Goal: Task Accomplishment & Management: Use online tool/utility

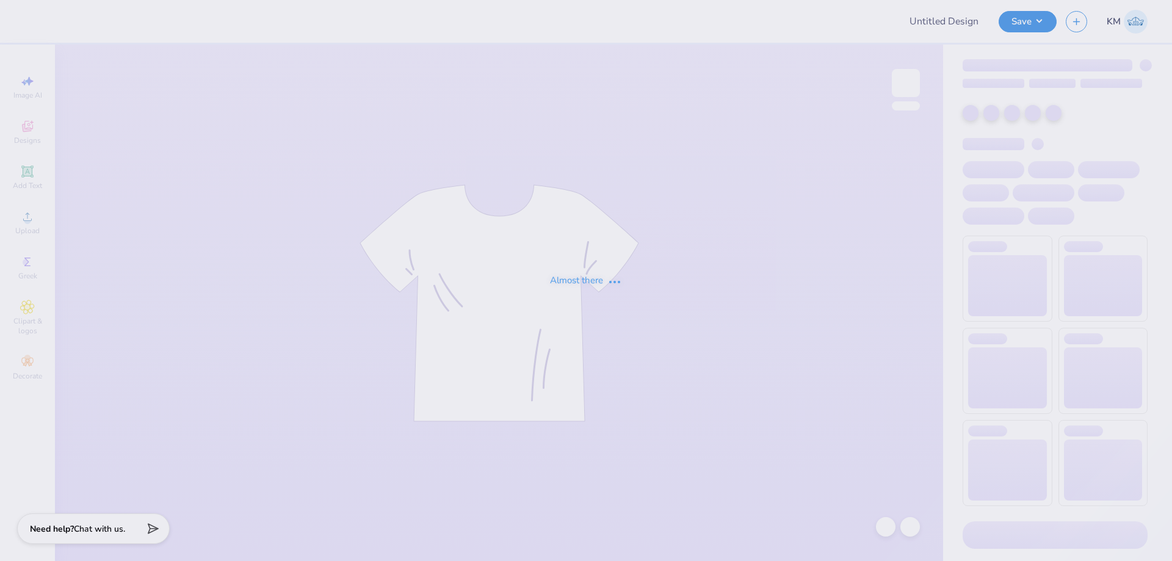
type input "MIT Executive Education"
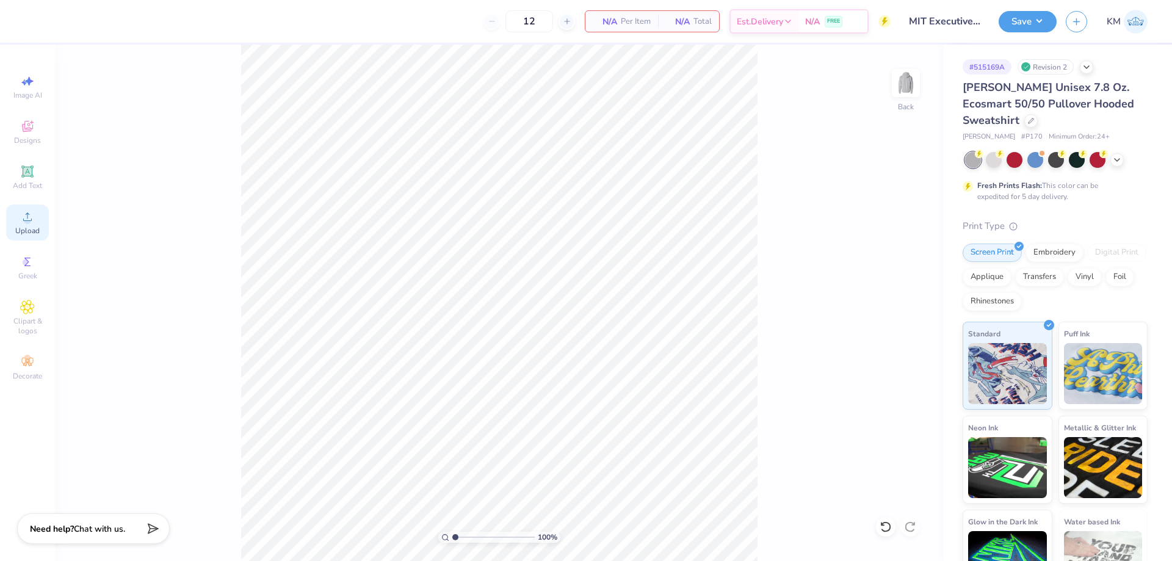
click at [26, 214] on icon at bounding box center [27, 216] width 9 height 9
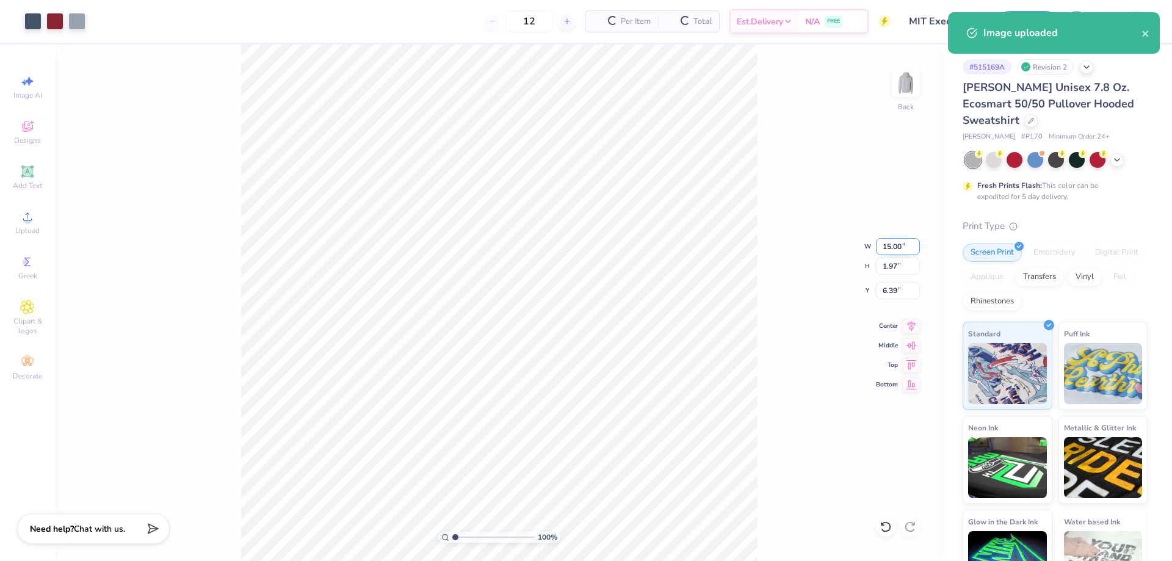
click at [893, 246] on input "15.00" at bounding box center [898, 246] width 44 height 17
type input "3.50"
type input "0.46"
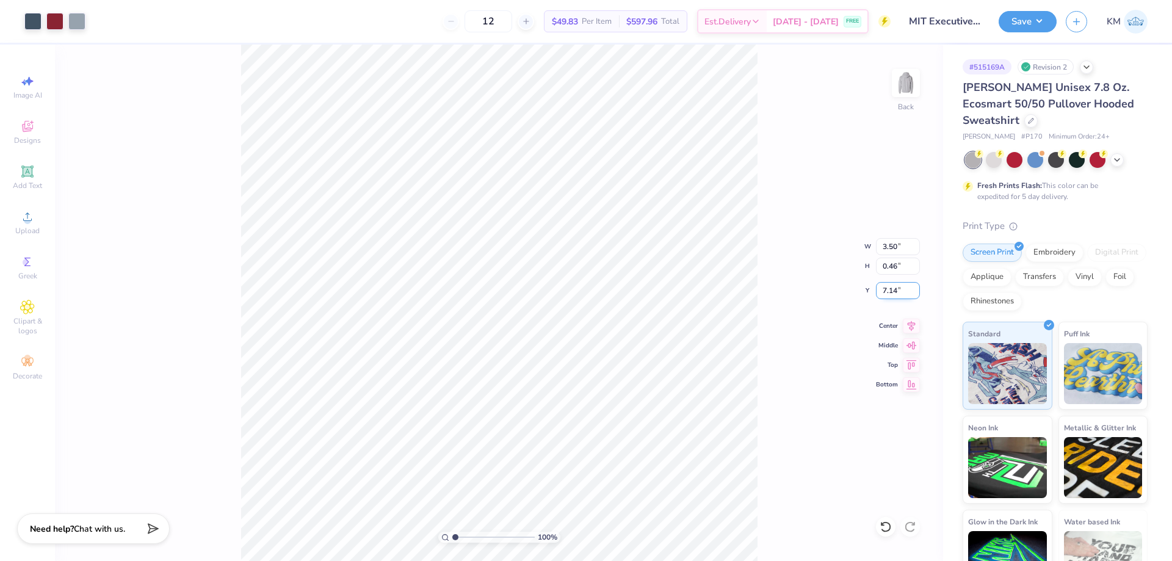
click at [883, 291] on input "7.14" at bounding box center [898, 290] width 44 height 17
type input "3.00"
drag, startPoint x: 459, startPoint y: 537, endPoint x: 470, endPoint y: 532, distance: 11.8
click at [470, 532] on input "range" at bounding box center [493, 537] width 82 height 11
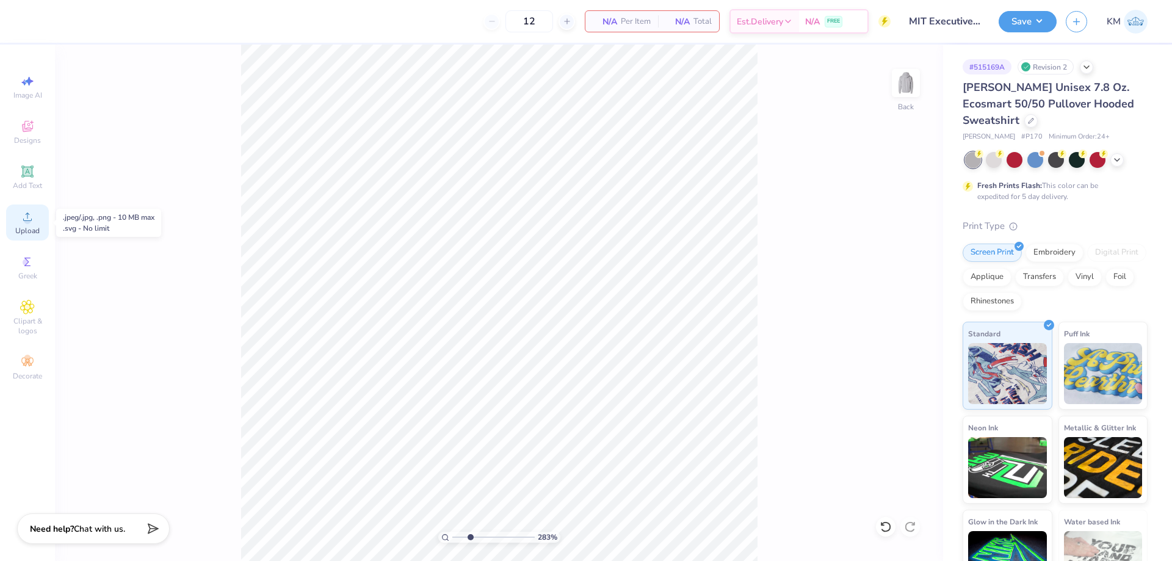
click at [19, 220] on div "Upload" at bounding box center [27, 223] width 43 height 36
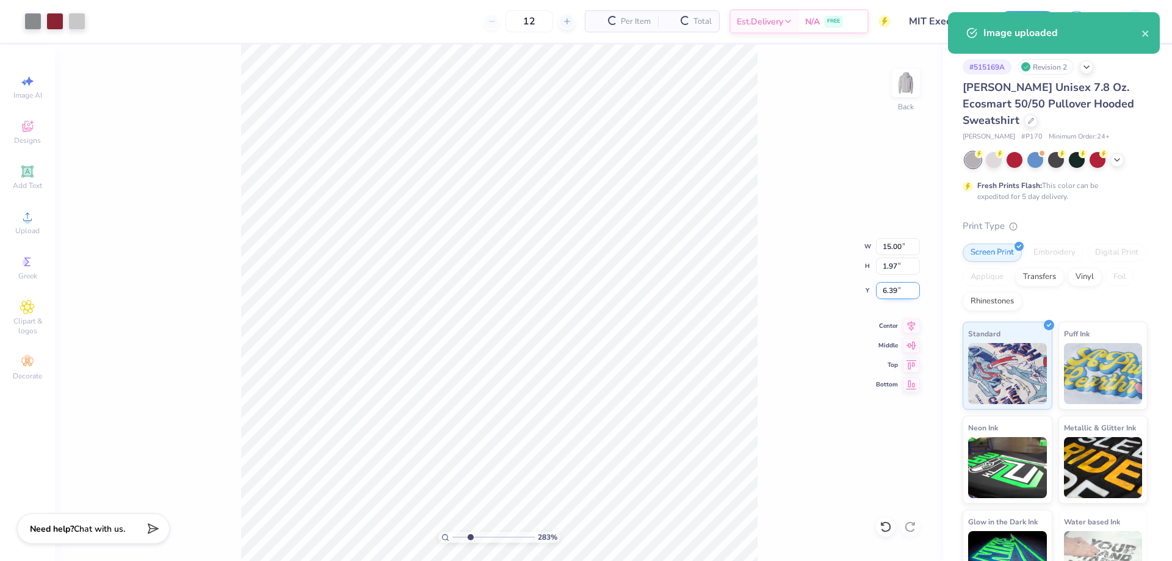
click at [887, 286] on input "6.39" at bounding box center [898, 290] width 44 height 17
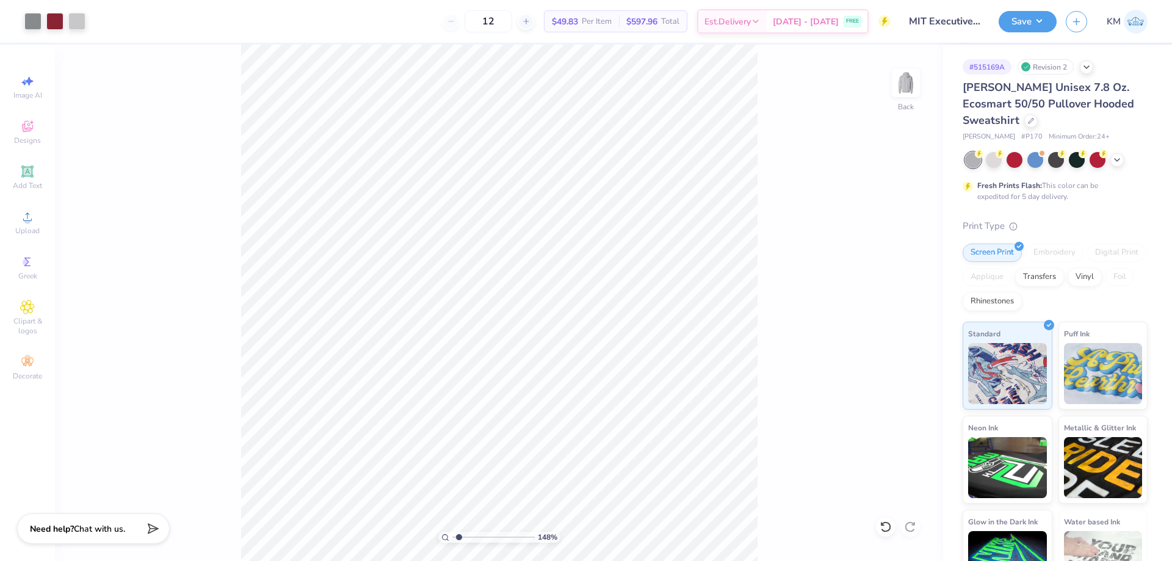
drag, startPoint x: 468, startPoint y: 539, endPoint x: 459, endPoint y: 537, distance: 9.5
type input "1.48"
click at [459, 537] on input "range" at bounding box center [493, 537] width 82 height 11
drag, startPoint x: 898, startPoint y: 288, endPoint x: 865, endPoint y: 296, distance: 34.5
click at [866, 296] on div "148 % Back W 15.00 15.00 " H 1.97 1.97 " Y 6.39 6.39 " Center Middle Top Bottom" at bounding box center [499, 303] width 888 height 517
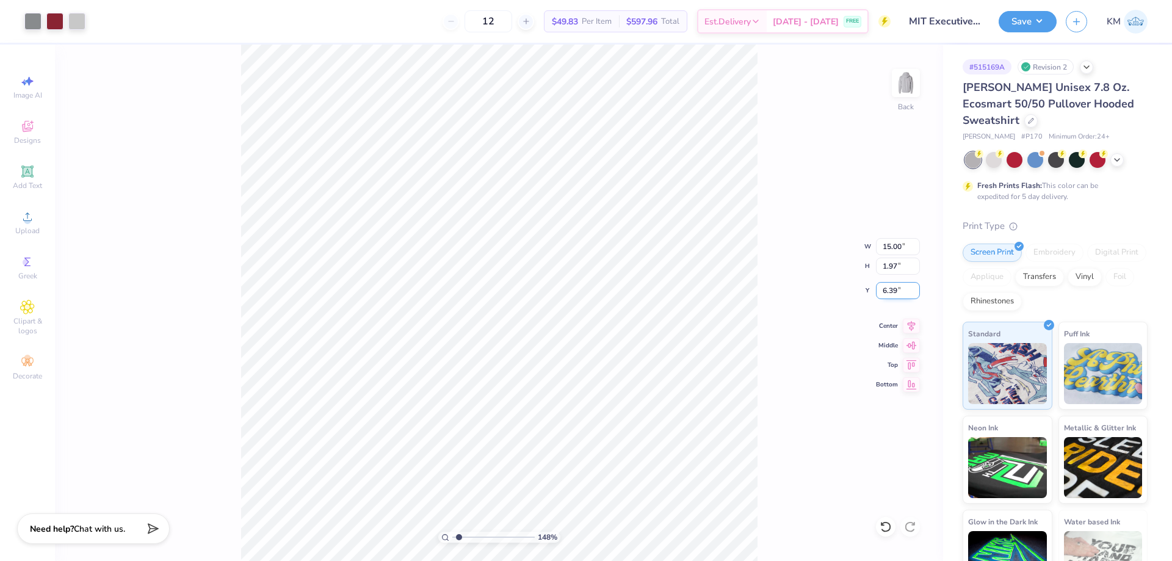
click at [890, 292] on input "6.39" at bounding box center [898, 290] width 44 height 17
type input "3.00"
drag, startPoint x: 901, startPoint y: 245, endPoint x: 877, endPoint y: 247, distance: 23.8
click at [877, 247] on input "15.00" at bounding box center [898, 246] width 44 height 17
type input "3.50"
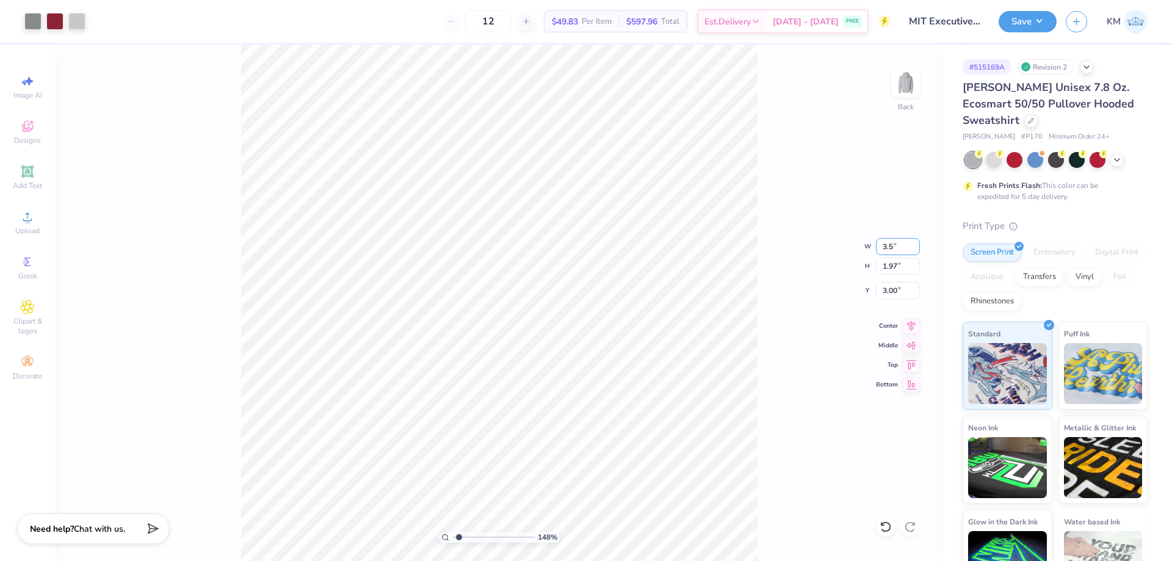
type input "0.46"
type input "3.75"
drag, startPoint x: 462, startPoint y: 537, endPoint x: 473, endPoint y: 532, distance: 12.0
type input "3.27"
click at [474, 535] on input "range" at bounding box center [493, 537] width 82 height 11
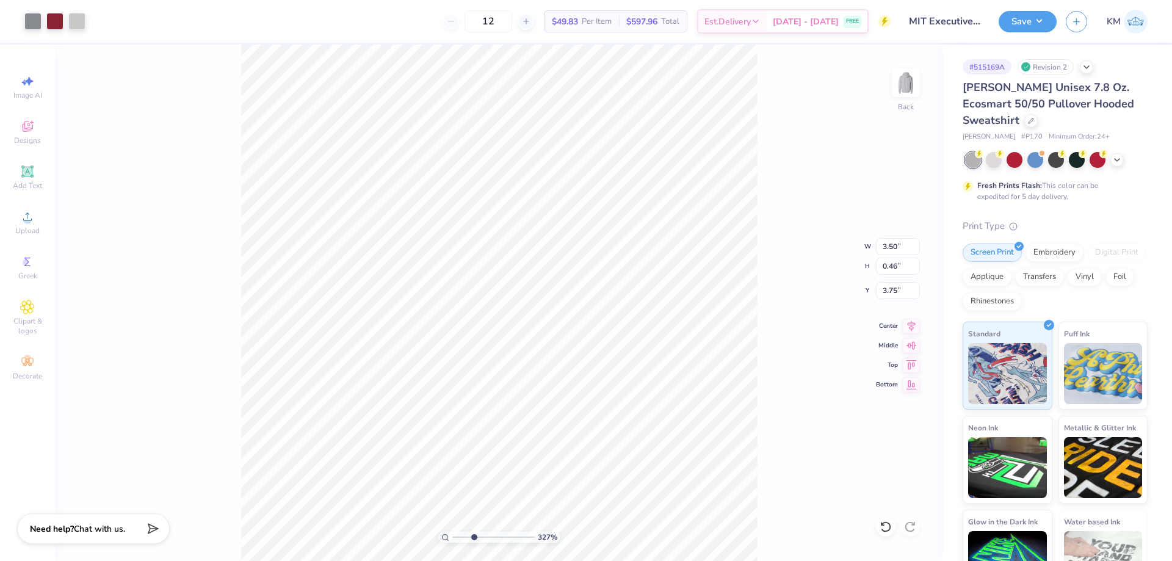
type input "3.00"
drag, startPoint x: 462, startPoint y: 535, endPoint x: 434, endPoint y: 535, distance: 27.5
type input "1"
click at [452, 535] on input "range" at bounding box center [493, 537] width 82 height 11
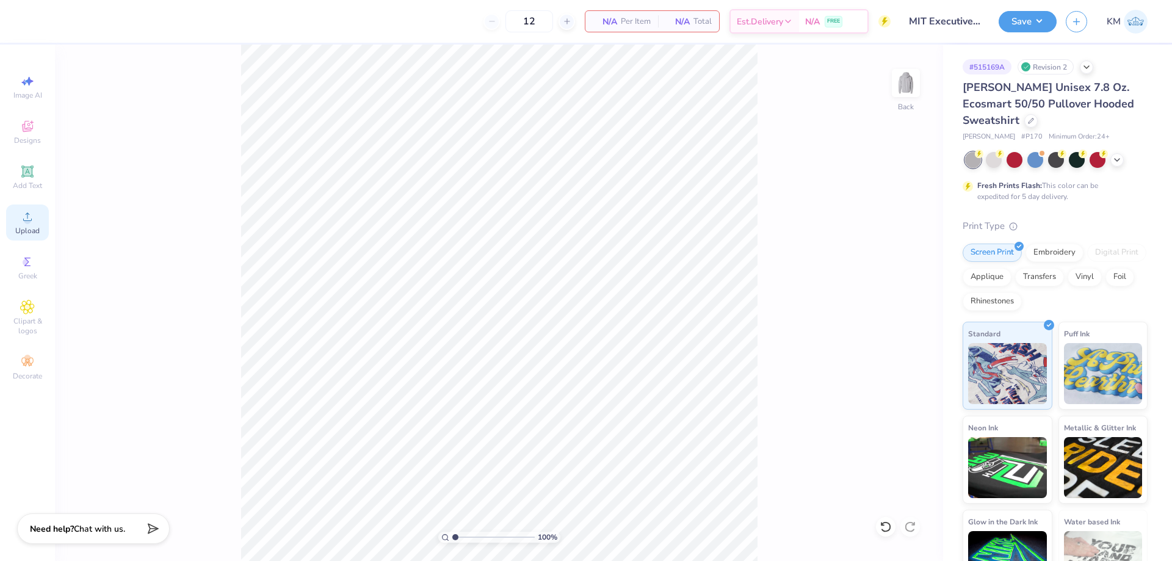
click at [20, 230] on span "Upload" at bounding box center [27, 231] width 24 height 10
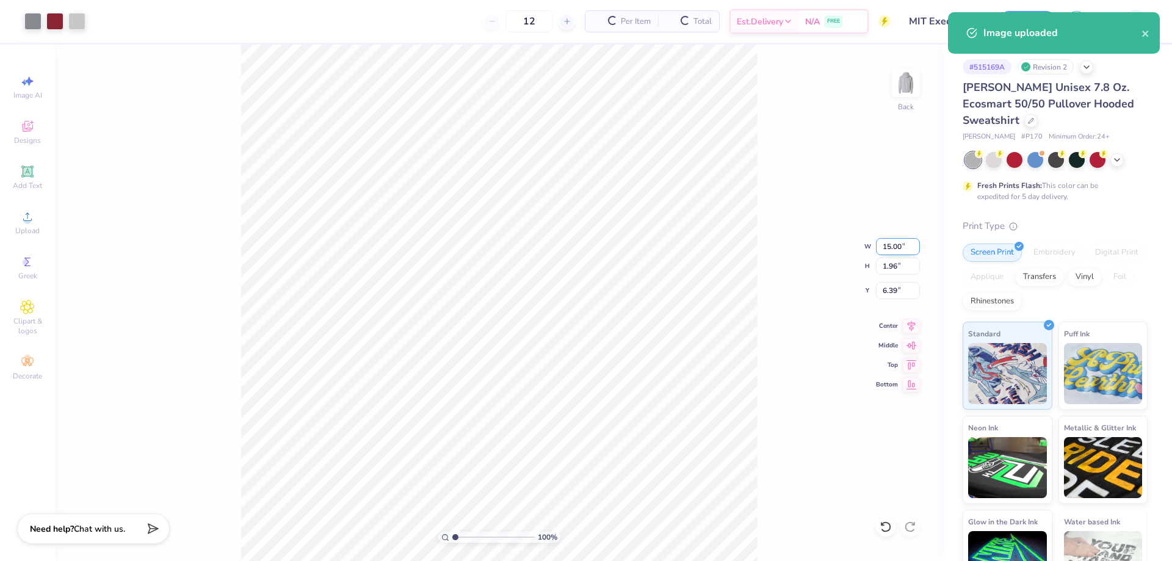
click at [893, 253] on input "15.00" at bounding box center [898, 246] width 44 height 17
type input "3.50"
type input "0.46"
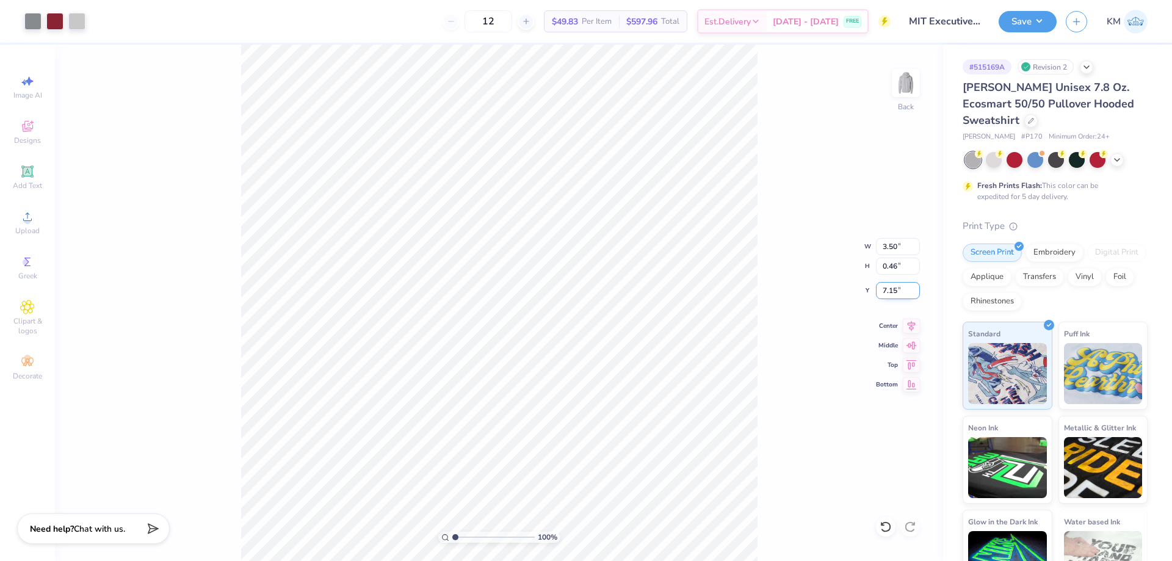
click at [893, 294] on input "7.15" at bounding box center [898, 290] width 44 height 17
type input "3.00"
click at [464, 532] on input "range" at bounding box center [493, 537] width 82 height 11
drag, startPoint x: 463, startPoint y: 538, endPoint x: 413, endPoint y: 535, distance: 49.5
type input "1"
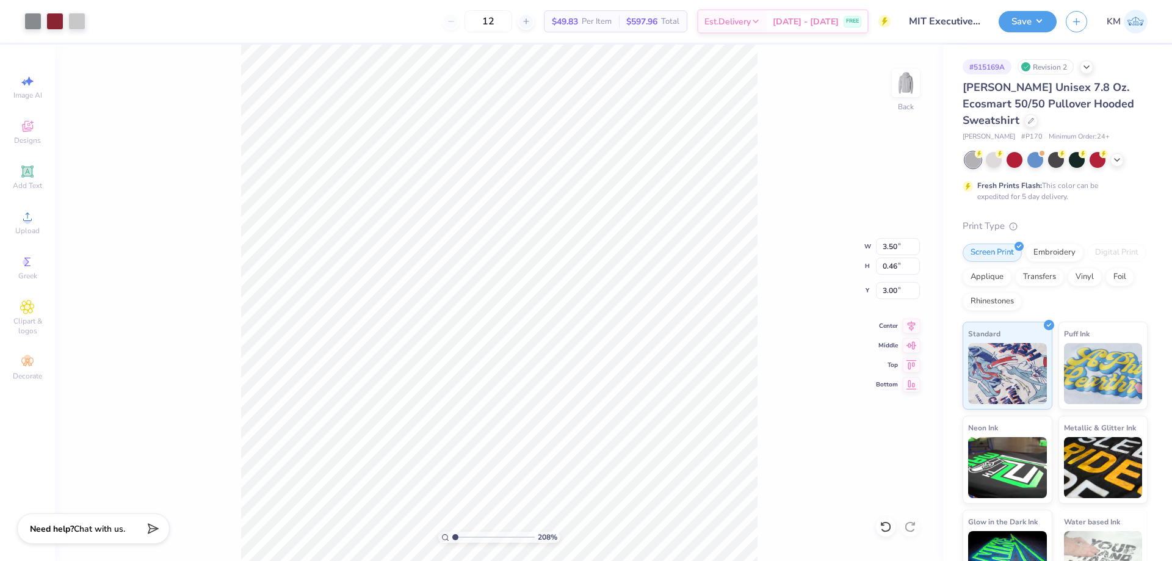
click at [452, 535] on input "range" at bounding box center [493, 537] width 82 height 11
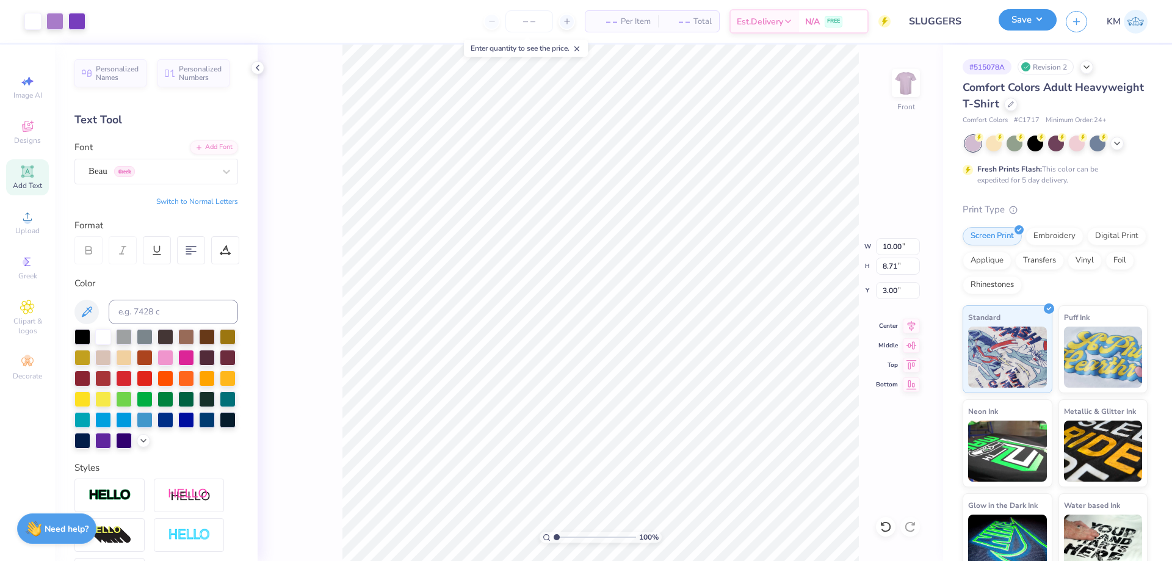
click at [1030, 24] on button "Save" at bounding box center [1028, 19] width 58 height 21
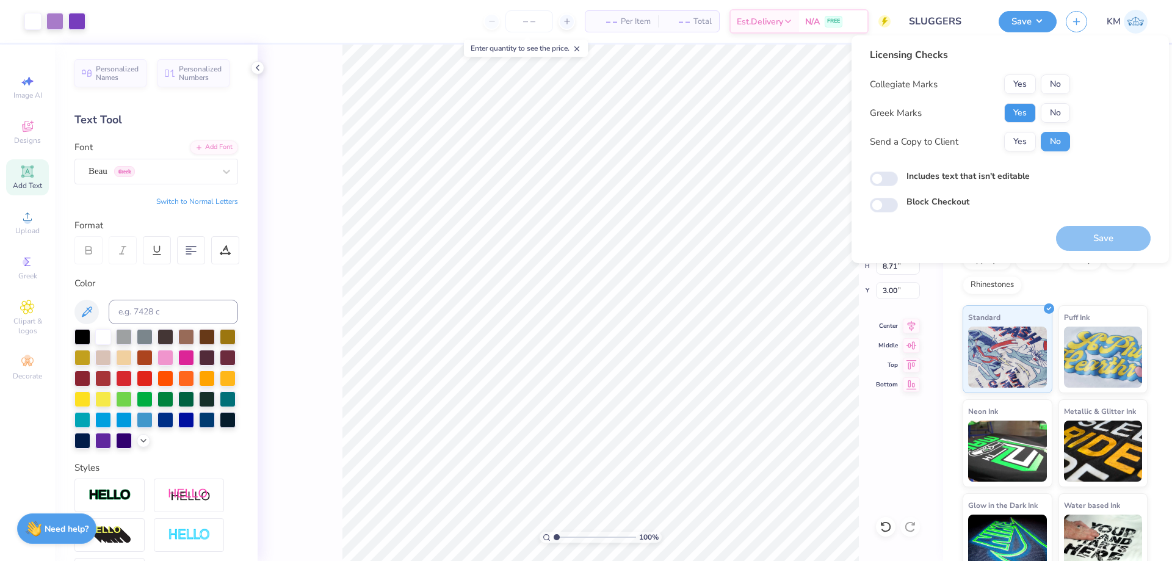
click at [1025, 112] on button "Yes" at bounding box center [1020, 113] width 32 height 20
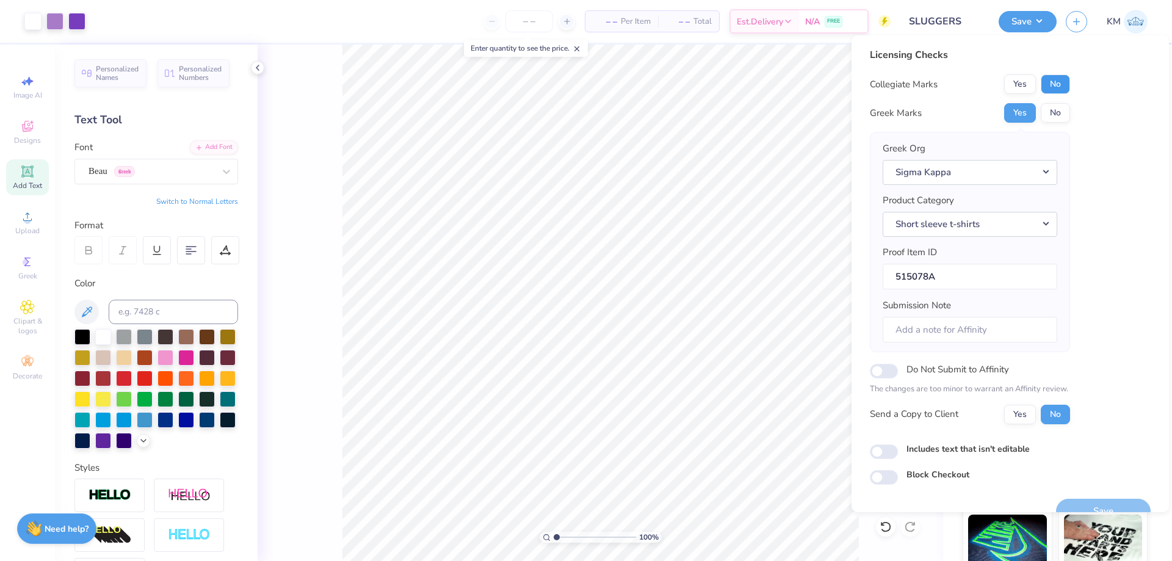
click at [1050, 85] on button "No" at bounding box center [1055, 84] width 29 height 20
click at [1020, 413] on button "Yes" at bounding box center [1020, 415] width 32 height 20
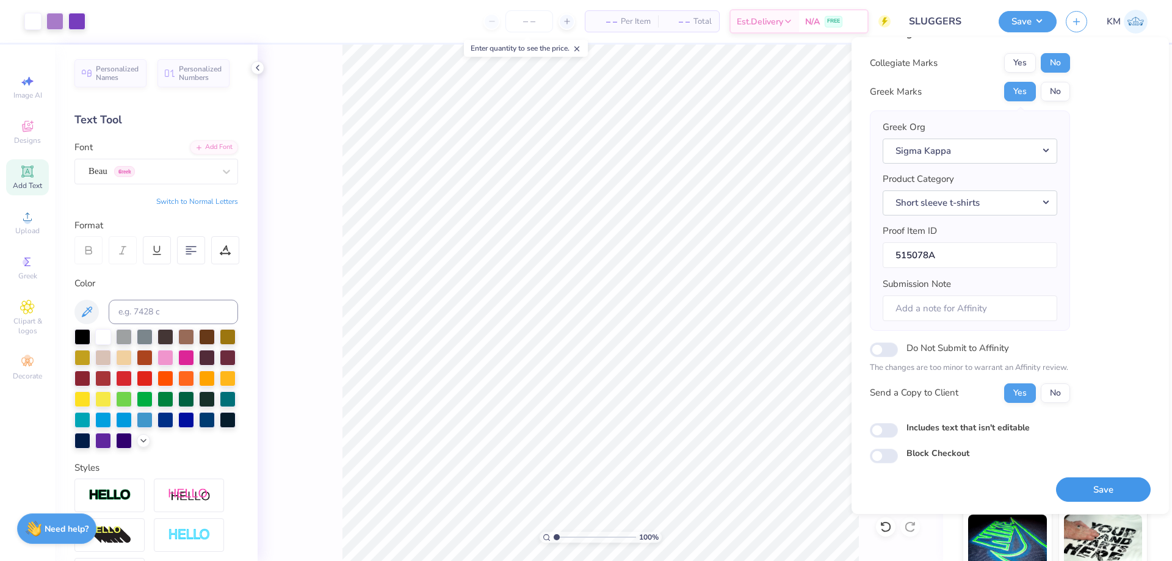
click at [1078, 483] on button "Save" at bounding box center [1103, 489] width 95 height 25
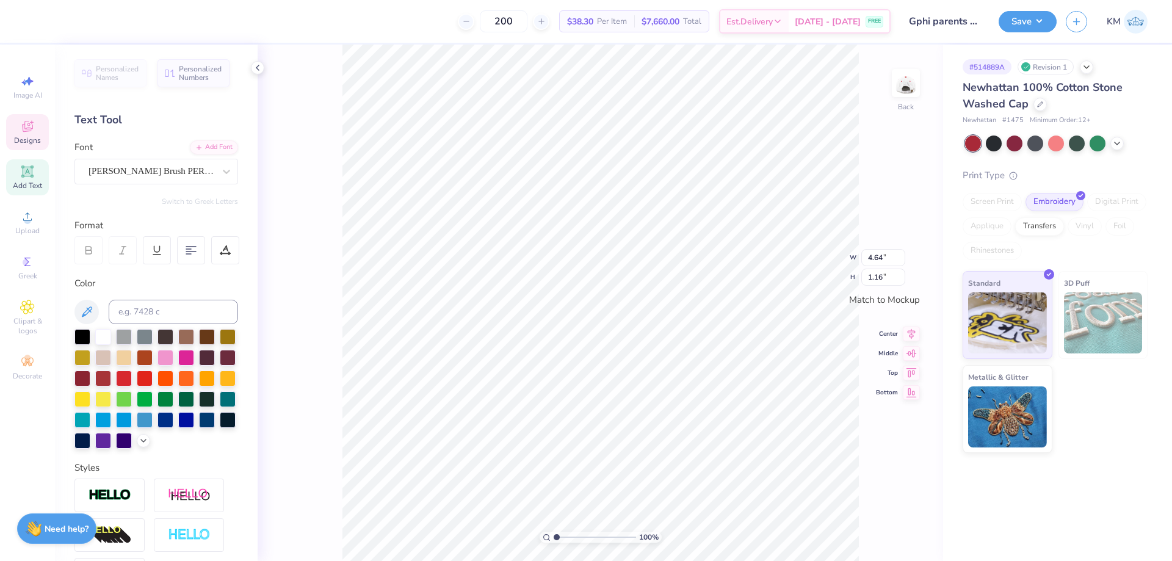
scroll to position [10, 4]
click at [192, 164] on div at bounding box center [152, 171] width 126 height 16
